Goal: Task Accomplishment & Management: Use online tool/utility

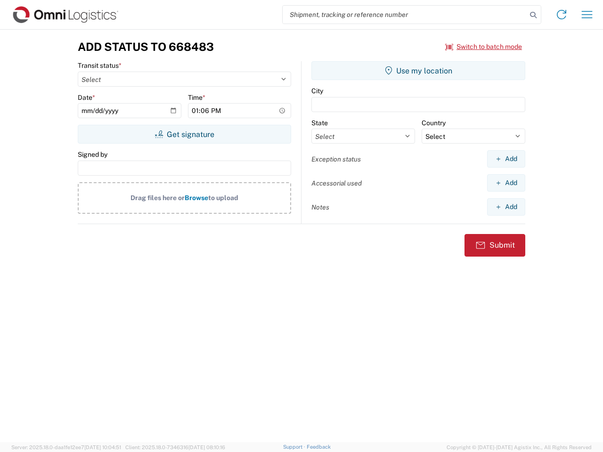
click at [405, 15] on input "search" at bounding box center [405, 15] width 244 height 18
click at [533, 15] on icon at bounding box center [533, 14] width 13 height 13
click at [562, 15] on icon at bounding box center [561, 14] width 15 height 15
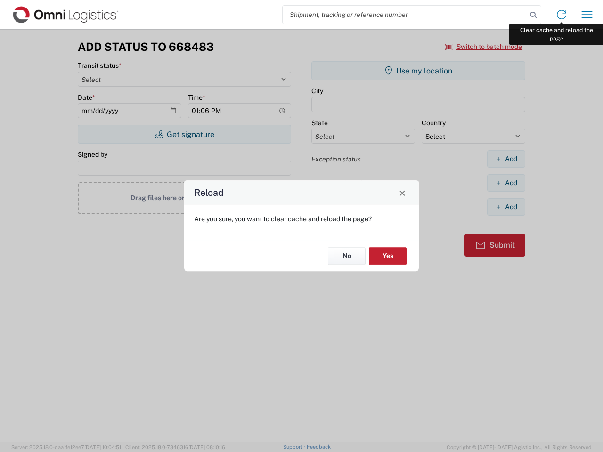
click at [587, 15] on div "Reload Are you sure, you want to clear cache and reload the page? No Yes" at bounding box center [301, 226] width 603 height 452
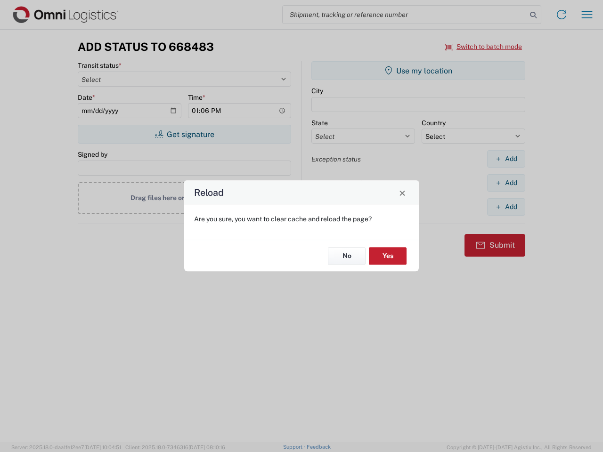
click at [484, 47] on div "Reload Are you sure, you want to clear cache and reload the page? No Yes" at bounding box center [301, 226] width 603 height 452
click at [184, 134] on div "Reload Are you sure, you want to clear cache and reload the page? No Yes" at bounding box center [301, 226] width 603 height 452
click at [418, 71] on div "Reload Are you sure, you want to clear cache and reload the page? No Yes" at bounding box center [301, 226] width 603 height 452
click at [506, 159] on div "Reload Are you sure, you want to clear cache and reload the page? No Yes" at bounding box center [301, 226] width 603 height 452
click at [506, 183] on div "Reload Are you sure, you want to clear cache and reload the page? No Yes" at bounding box center [301, 226] width 603 height 452
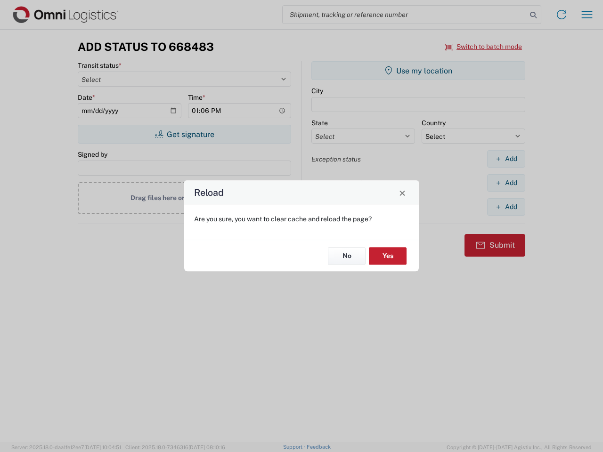
click at [506, 207] on div "Reload Are you sure, you want to clear cache and reload the page? No Yes" at bounding box center [301, 226] width 603 height 452
